Goal: Information Seeking & Learning: Check status

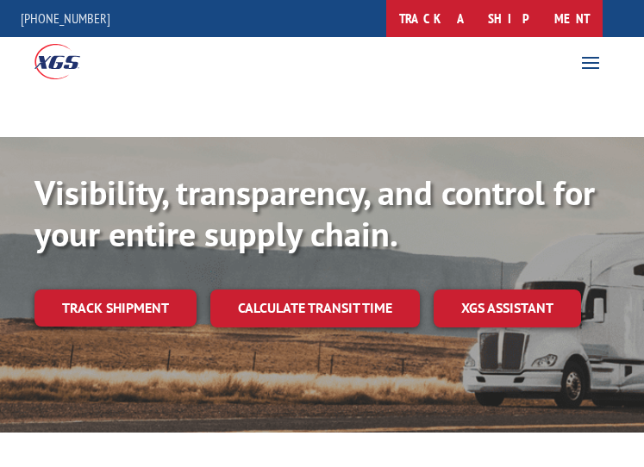
click at [518, 34] on link "track a shipment" at bounding box center [494, 18] width 216 height 37
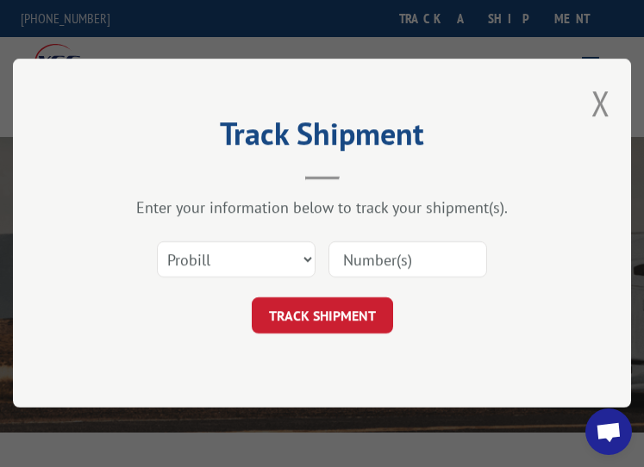
click at [392, 259] on input at bounding box center [407, 260] width 159 height 36
paste input "17552107"
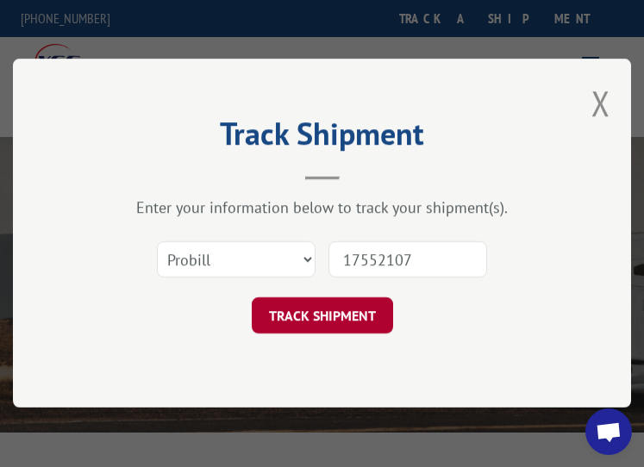
type input "17552107"
click at [320, 316] on button "TRACK SHIPMENT" at bounding box center [321, 316] width 141 height 36
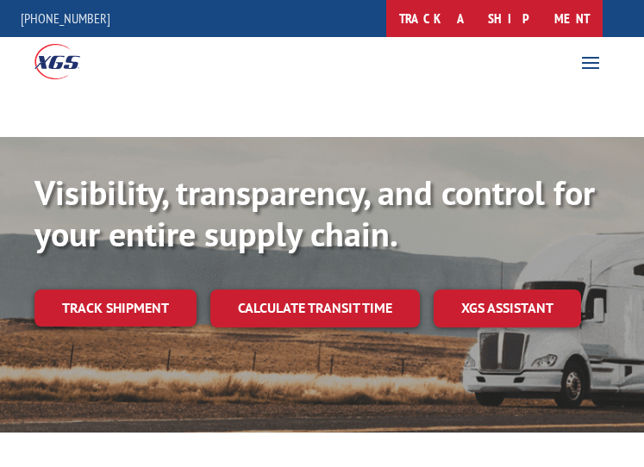
click at [517, 2] on link "track a shipment" at bounding box center [494, 18] width 216 height 37
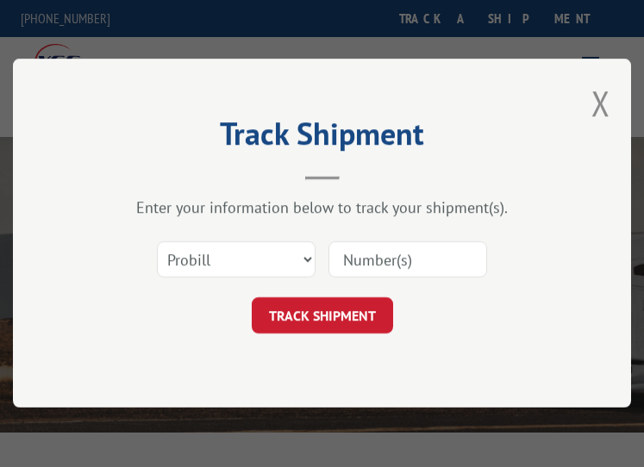
click at [435, 254] on input at bounding box center [407, 260] width 159 height 36
paste input "17603083"
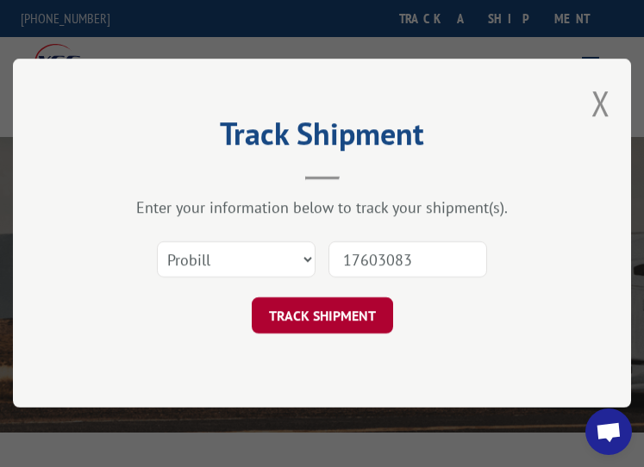
type input "17603083"
click at [341, 306] on button "TRACK SHIPMENT" at bounding box center [321, 316] width 141 height 36
